Goal: Check status: Check status

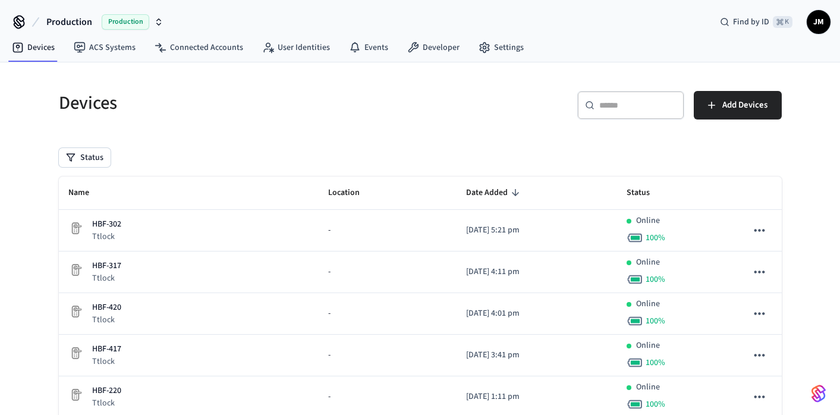
click at [372, 81] on div "Devices" at bounding box center [229, 103] width 369 height 52
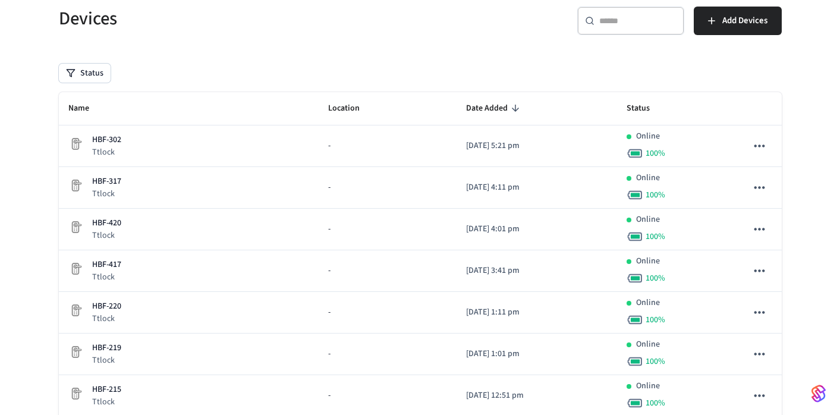
scroll to position [85, 0]
click at [614, 26] on div "​ ​" at bounding box center [630, 20] width 107 height 29
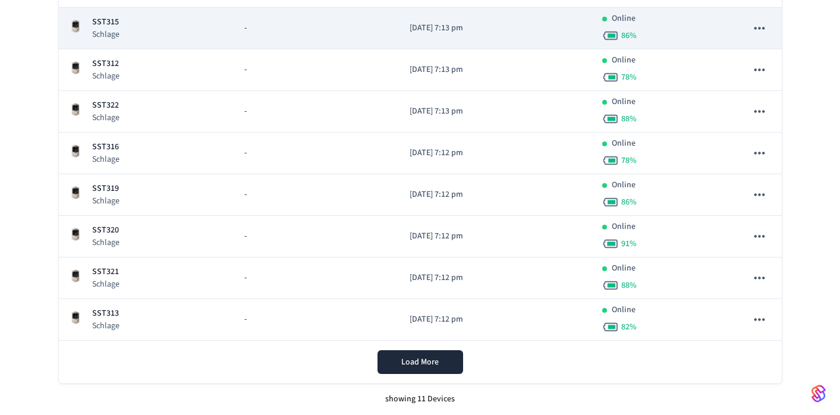
scroll to position [0, 0]
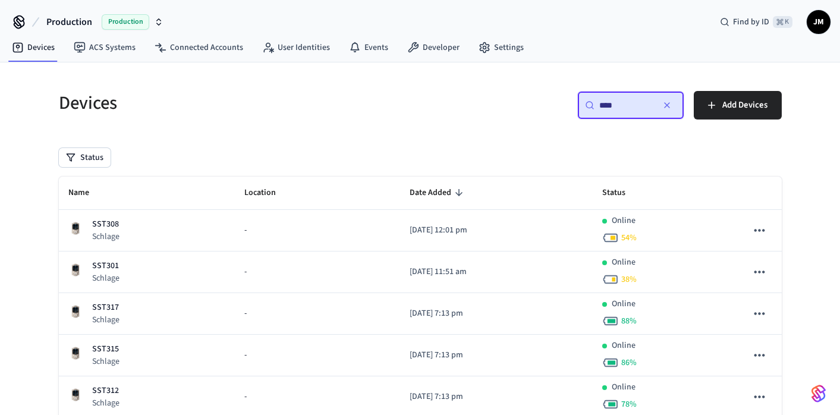
click at [633, 112] on div "​ **** ​" at bounding box center [630, 105] width 107 height 29
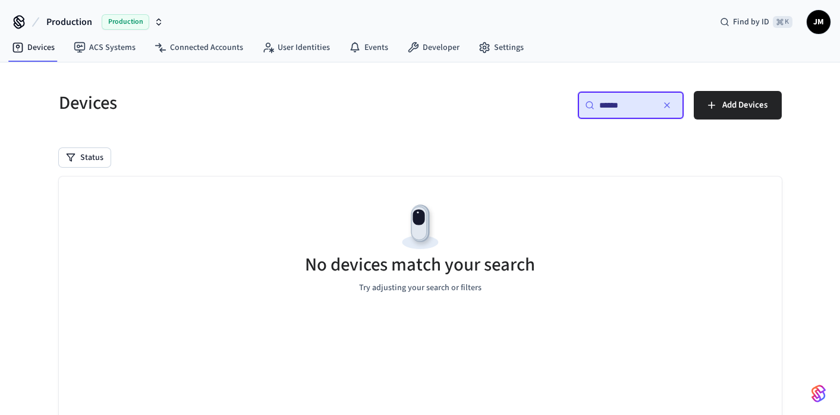
click at [610, 110] on input "******" at bounding box center [626, 105] width 54 height 12
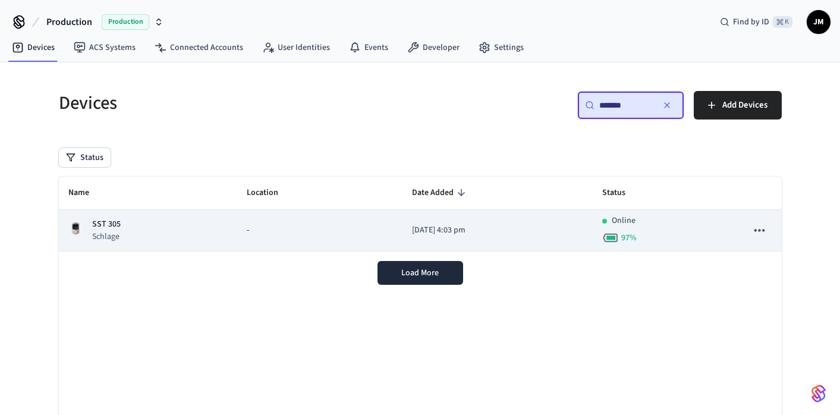
type input "*******"
drag, startPoint x: 382, startPoint y: 234, endPoint x: 476, endPoint y: 230, distance: 94.0
click at [476, 230] on td "[DATE] 4:03 pm" at bounding box center [498, 231] width 191 height 42
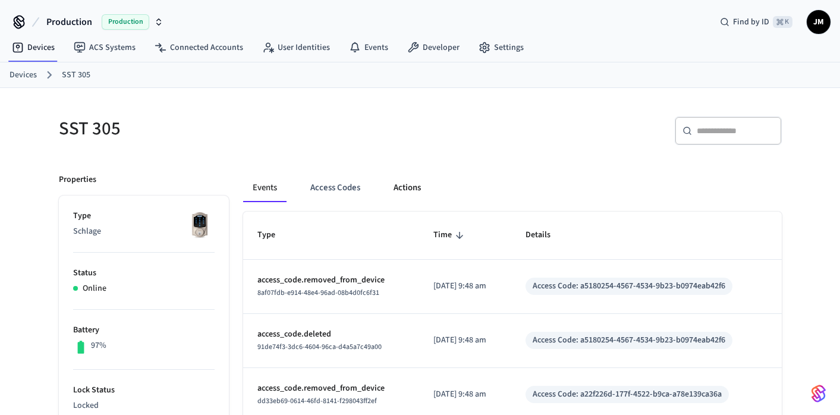
click at [400, 194] on button "Actions" at bounding box center [407, 188] width 46 height 29
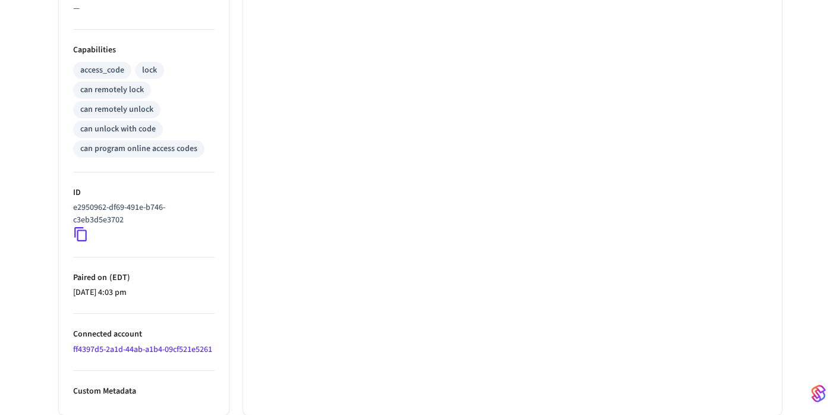
scroll to position [467, 0]
drag, startPoint x: 70, startPoint y: 194, endPoint x: 143, endPoint y: 211, distance: 75.0
click at [143, 211] on ul "Type Schlage Status Online Battery 97% Lock Status Locked Location — Capabiliti…" at bounding box center [144, 78] width 170 height 674
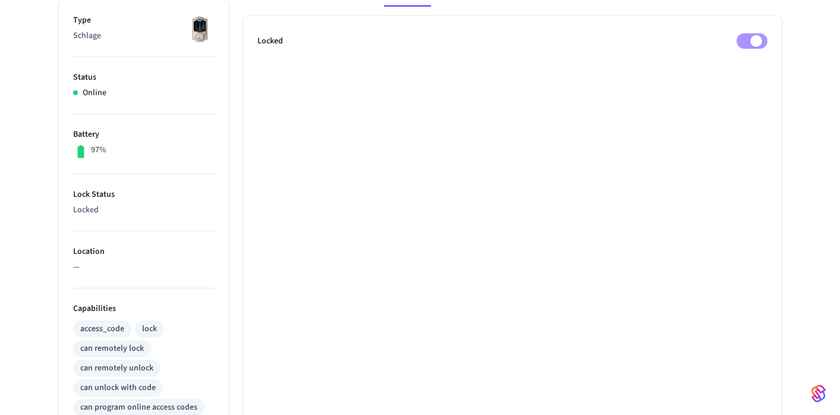
scroll to position [147, 0]
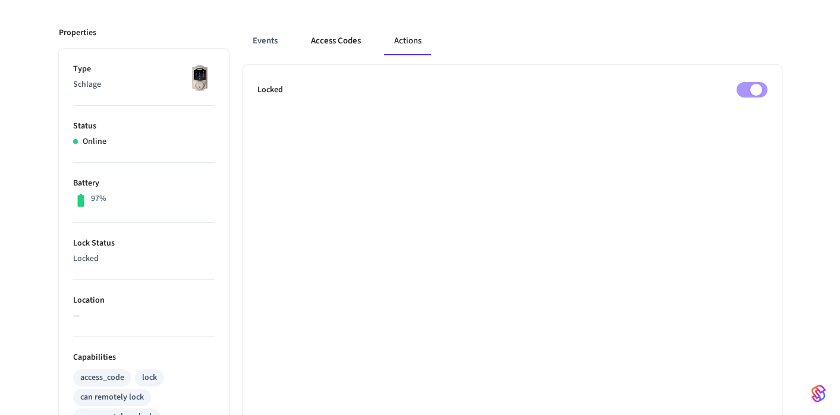
click at [319, 45] on button "Access Codes" at bounding box center [336, 41] width 69 height 29
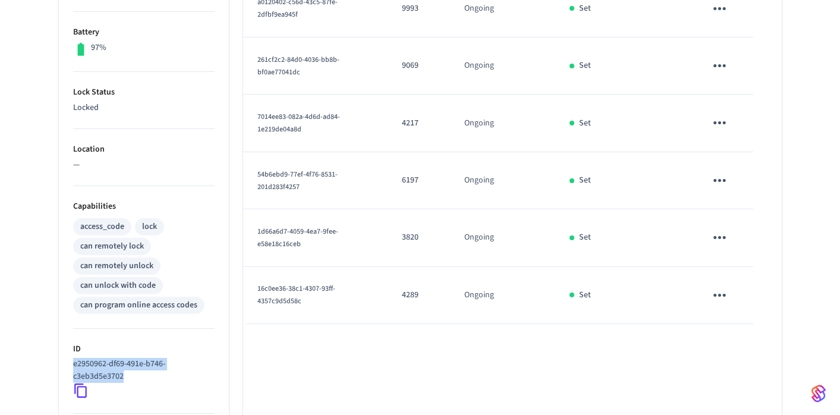
scroll to position [299, 0]
click at [728, 293] on icon "sticky table" at bounding box center [720, 294] width 18 height 18
click at [668, 303] on div at bounding box center [420, 207] width 840 height 415
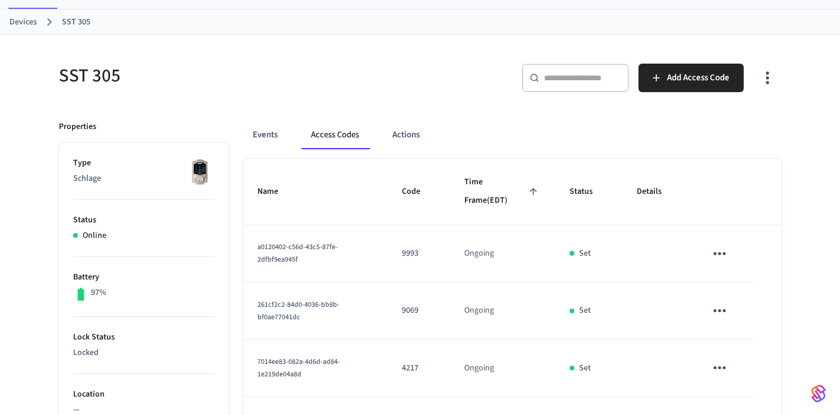
scroll to position [52, 0]
click at [287, 133] on div "Events Access Codes Actions" at bounding box center [512, 136] width 539 height 29
click at [274, 133] on button "Events" at bounding box center [265, 136] width 44 height 29
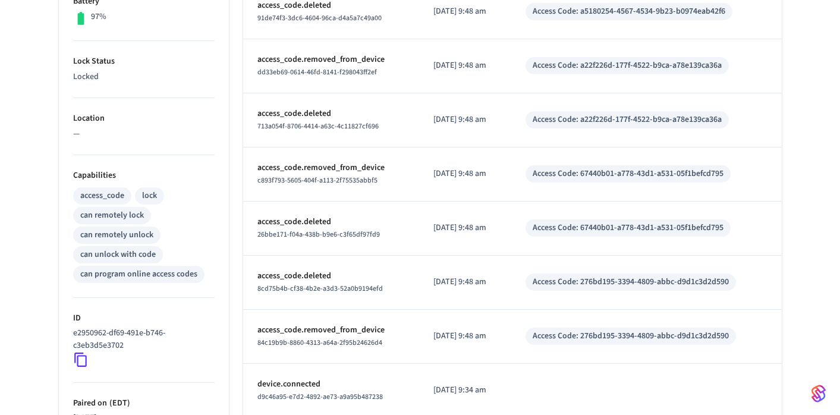
scroll to position [393, 0]
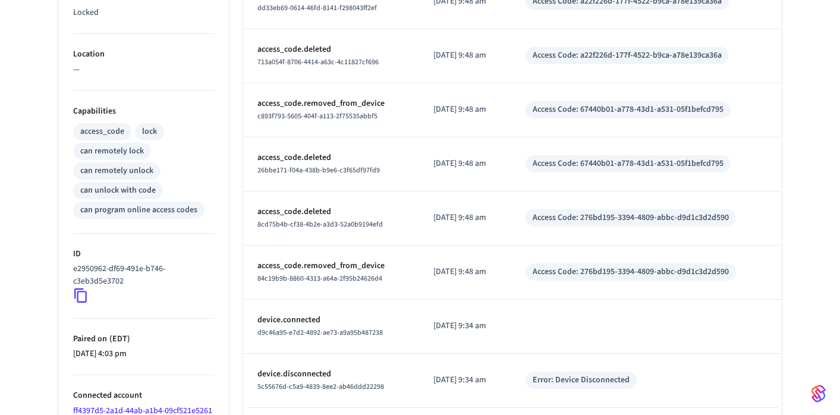
click at [298, 318] on p "device.connected" at bounding box center [331, 320] width 147 height 12
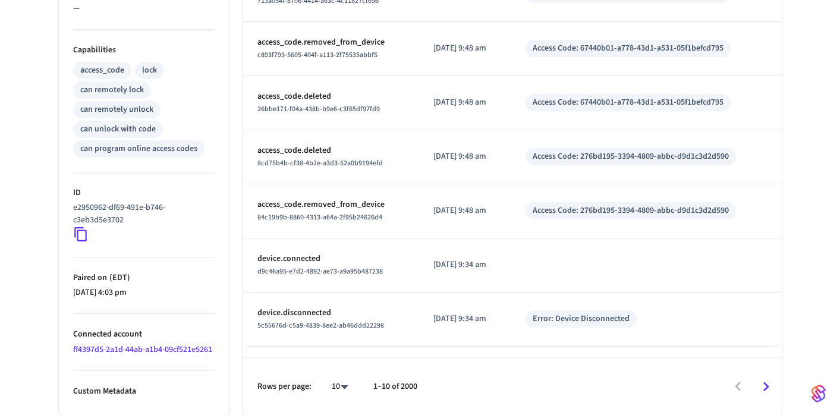
click at [302, 307] on p "device.disconnected" at bounding box center [331, 313] width 147 height 12
click at [296, 253] on p "device.connected" at bounding box center [331, 259] width 147 height 12
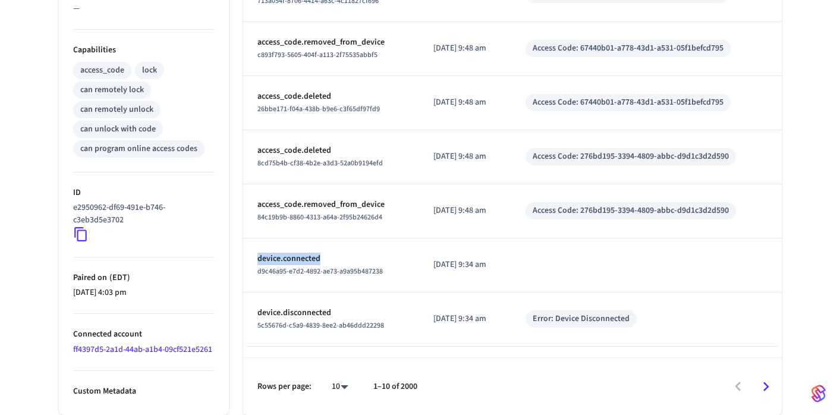
click at [296, 253] on p "device.connected" at bounding box center [331, 259] width 147 height 12
click at [322, 199] on p "access_code.removed_from_device" at bounding box center [331, 205] width 147 height 12
click at [310, 145] on p "access_code.deleted" at bounding box center [331, 151] width 147 height 12
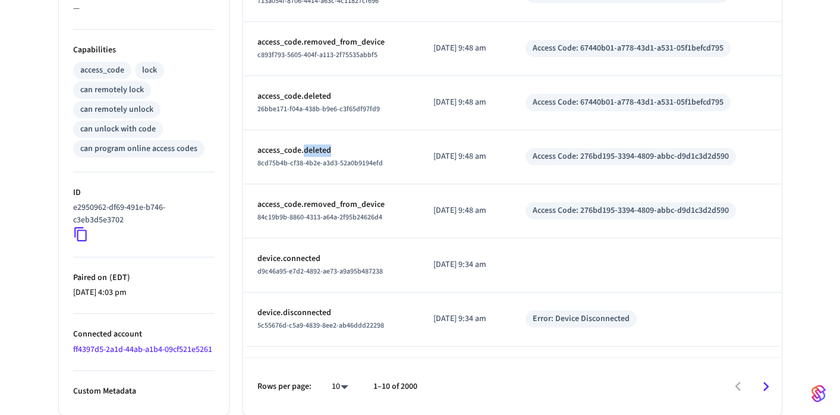
click at [310, 145] on p "access_code.deleted" at bounding box center [331, 151] width 147 height 12
click at [312, 36] on p "access_code.removed_from_device" at bounding box center [331, 42] width 147 height 12
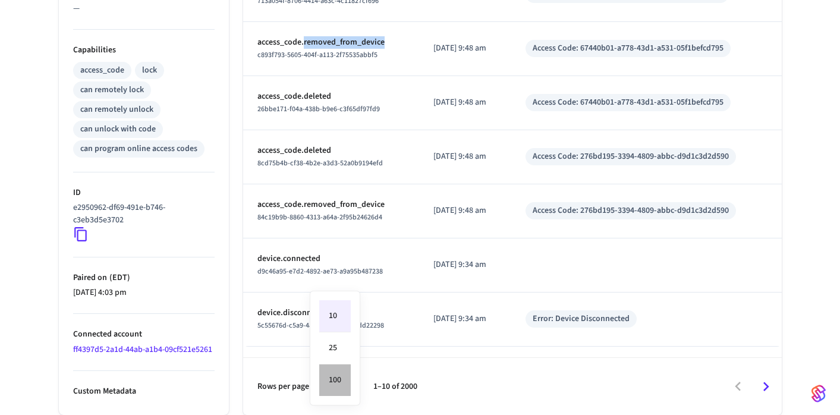
click at [341, 387] on li "100" at bounding box center [335, 381] width 32 height 32
type input "***"
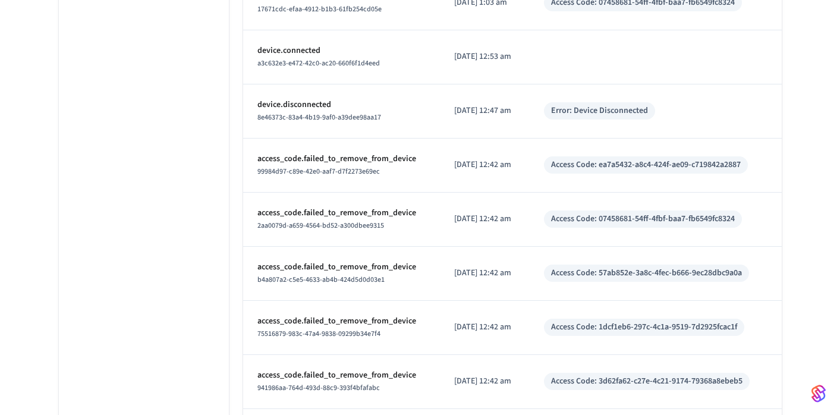
click at [405, 324] on p "access_code.failed_to_remove_from_device" at bounding box center [342, 321] width 168 height 12
click at [394, 276] on div "b4a807a2-c5e5-4633-ab4b-424d5d0d03e1" at bounding box center [342, 280] width 168 height 12
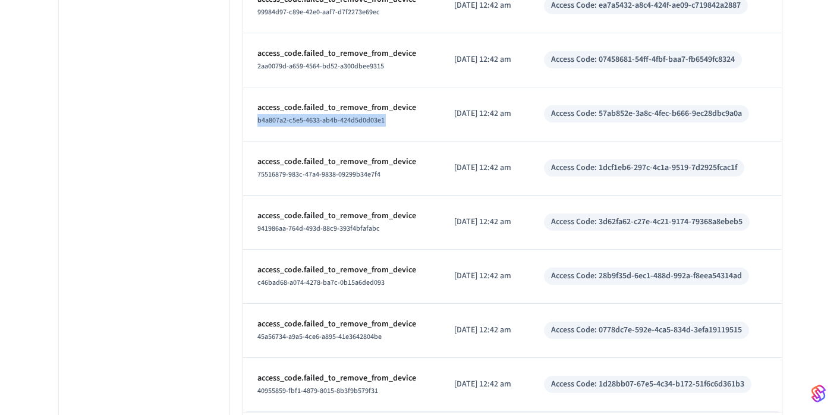
scroll to position [5529, 0]
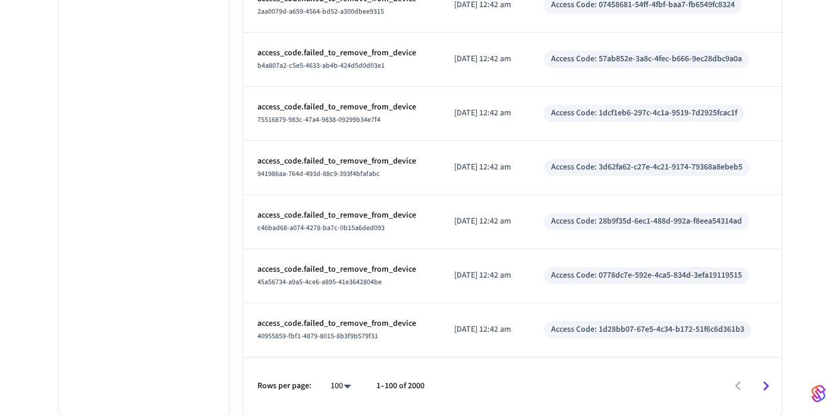
click at [381, 318] on p "access_code.failed_to_remove_from_device" at bounding box center [342, 324] width 168 height 12
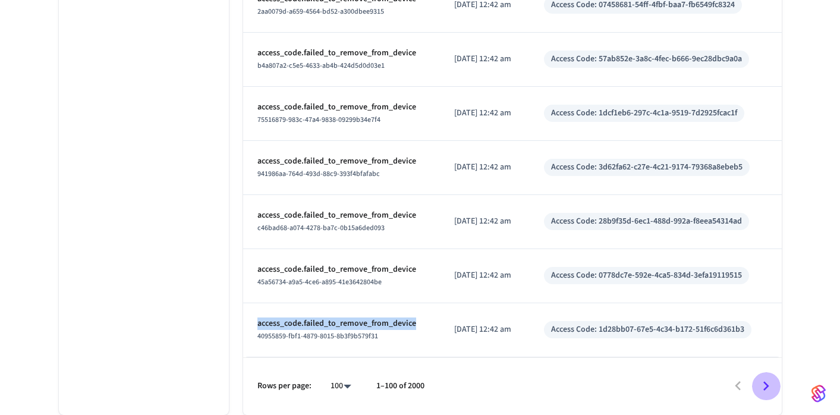
click at [767, 387] on icon "Go to next page" at bounding box center [767, 386] width 6 height 10
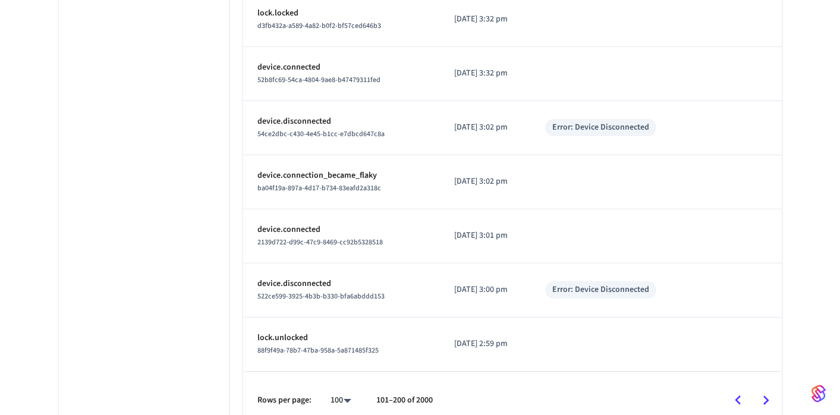
scroll to position [5300, 0]
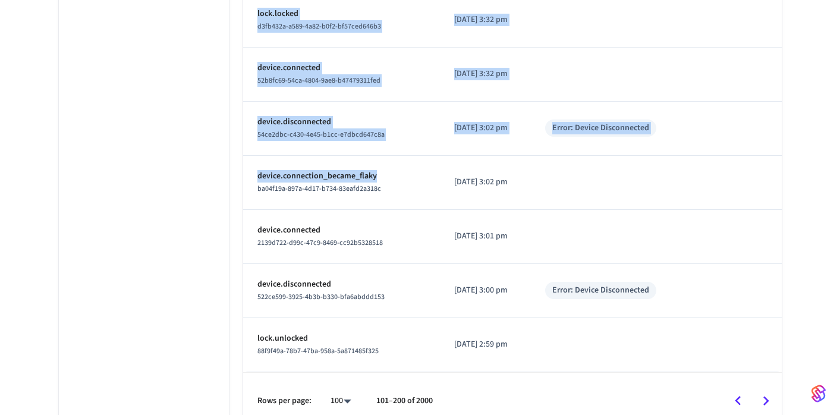
drag, startPoint x: 401, startPoint y: 180, endPoint x: 239, endPoint y: 177, distance: 161.8
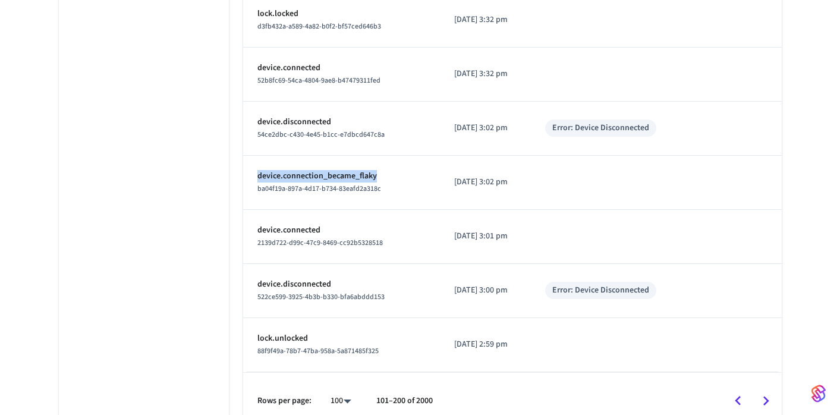
drag, startPoint x: 389, startPoint y: 176, endPoint x: 257, endPoint y: 178, distance: 132.0
click at [256, 178] on td "device.connection_became_flaky ba04f19a-897a-4d17-b734-83eafd2a318c" at bounding box center [341, 183] width 197 height 54
click at [631, 291] on div "Error: Device Disconnected" at bounding box center [600, 290] width 97 height 12
click at [605, 127] on div "Error: Device Disconnected" at bounding box center [600, 128] width 97 height 12
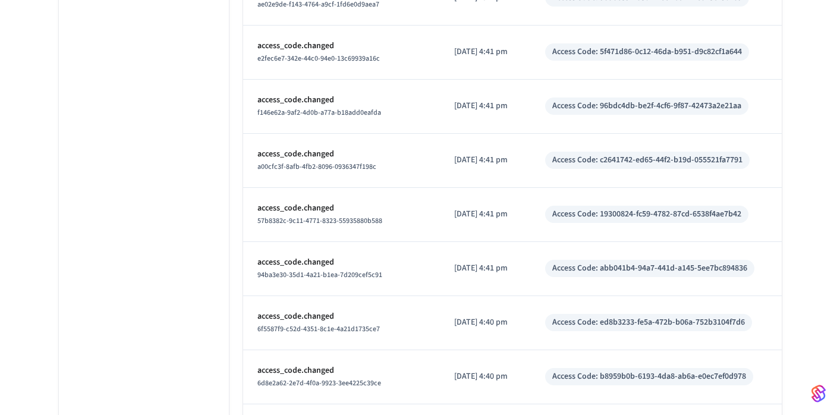
scroll to position [4633, 0]
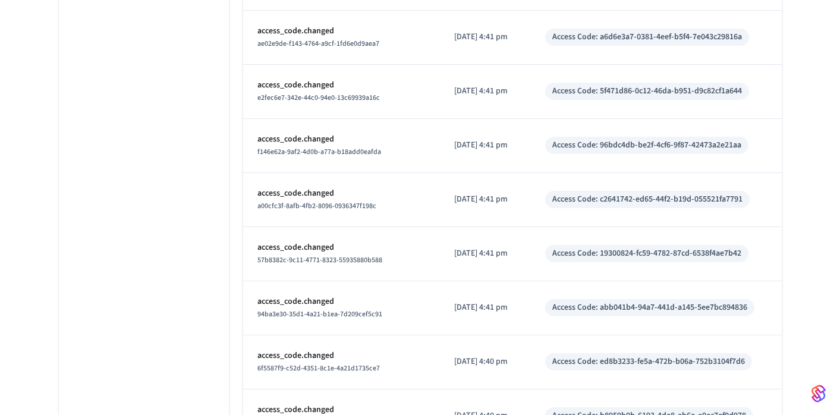
click at [814, 384] on img "button" at bounding box center [819, 393] width 14 height 19
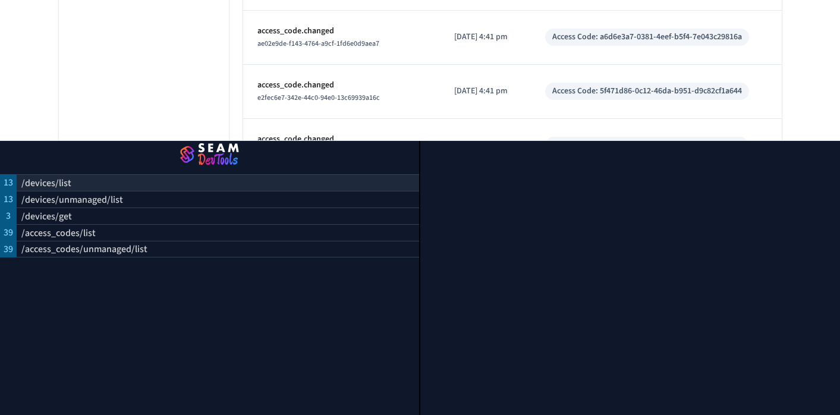
click at [147, 188] on div "/devices/list" at bounding box center [218, 182] width 403 height 17
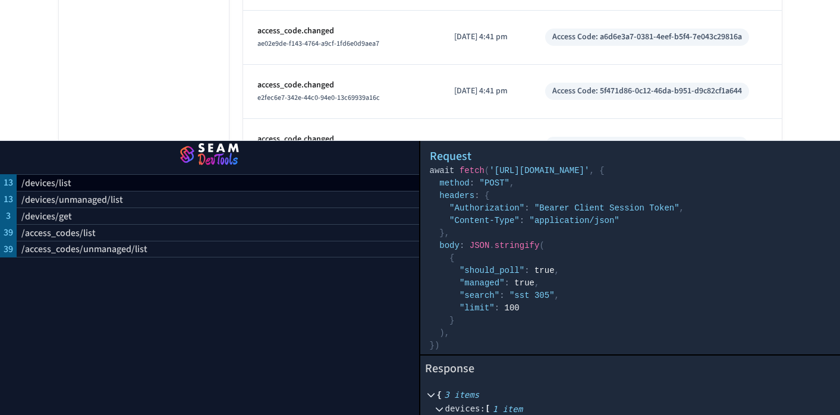
scroll to position [18, 0]
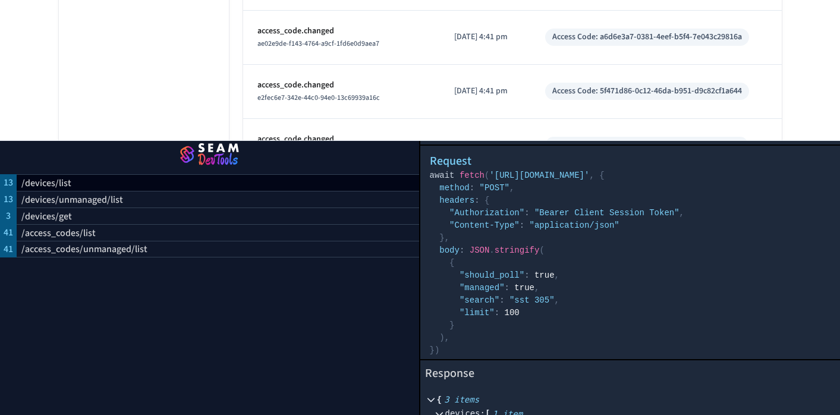
click at [54, 145] on img "button" at bounding box center [209, 155] width 391 height 33
